Goal: Navigation & Orientation: Understand site structure

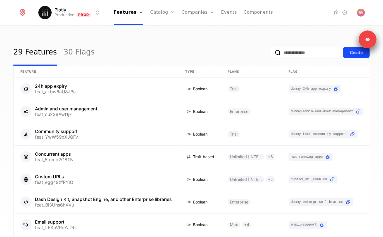
click at [158, 11] on link "Catalog" at bounding box center [162, 12] width 25 height 25
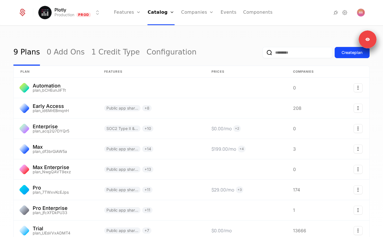
click at [160, 56] on link "Configuration" at bounding box center [168, 54] width 29 height 4
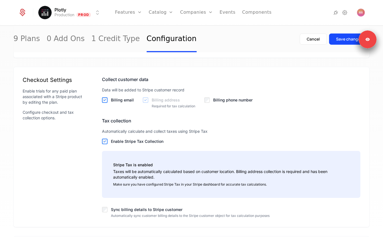
scroll to position [550, 0]
